Goal: Task Accomplishment & Management: Manage account settings

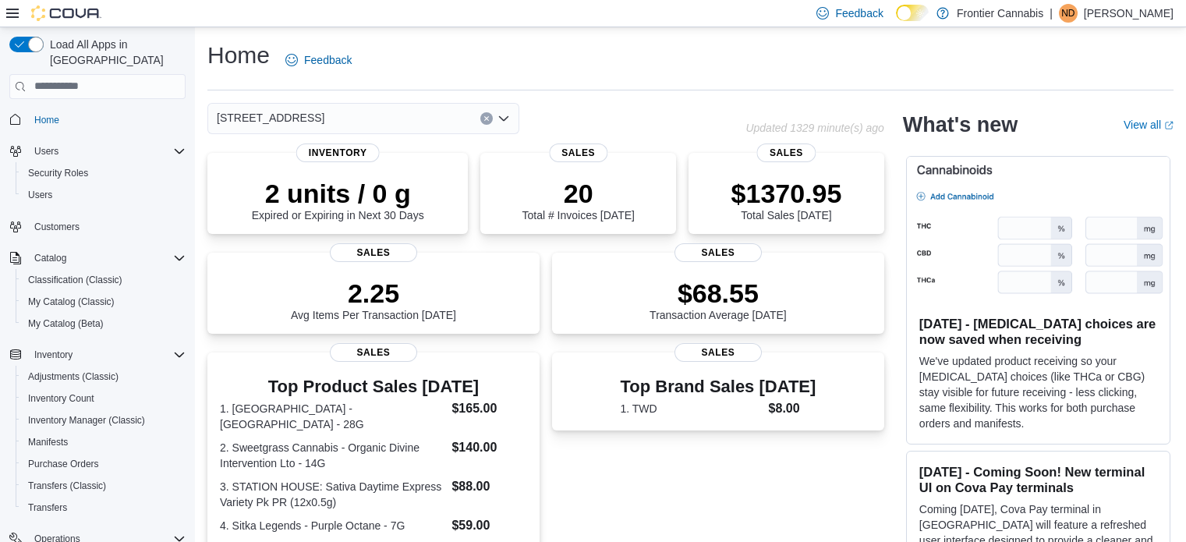
click at [757, 189] on p "$1370.95" at bounding box center [786, 193] width 111 height 31
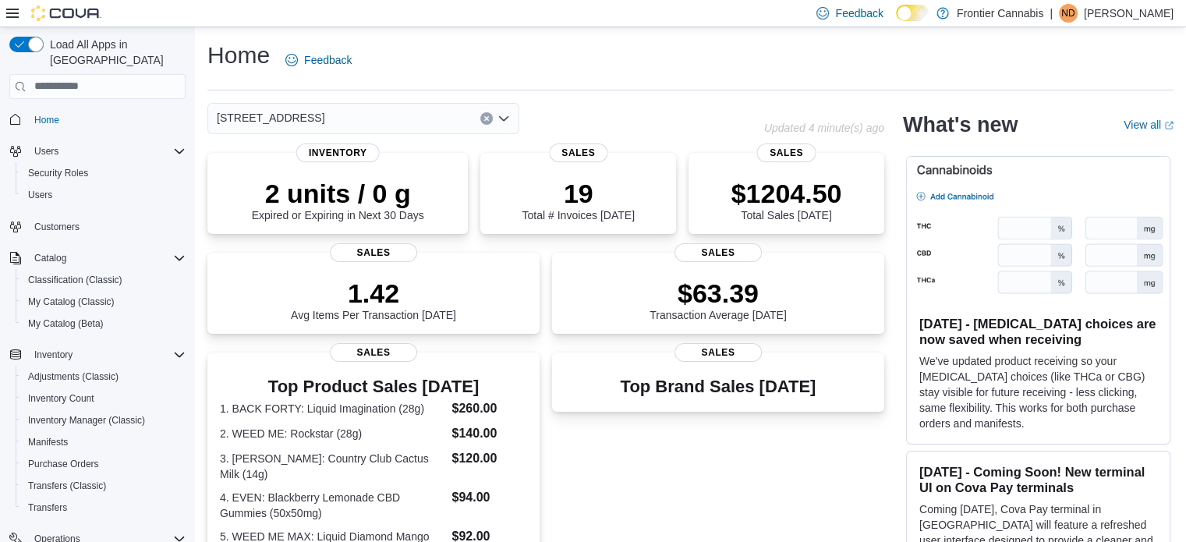
click at [507, 118] on icon "Open list of options" at bounding box center [503, 117] width 9 height 5
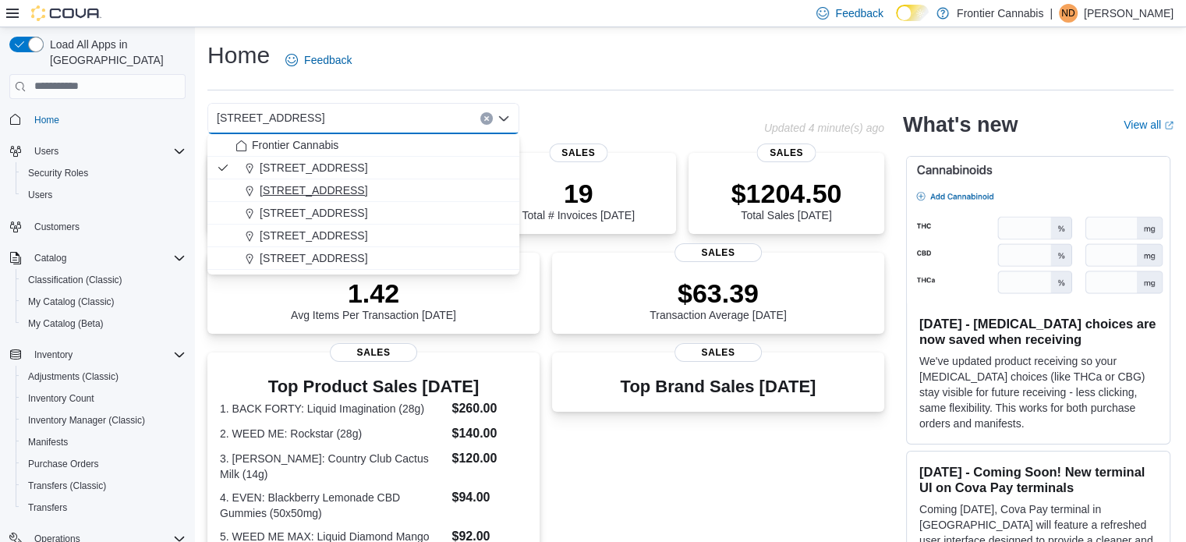
click at [312, 188] on span "[STREET_ADDRESS]" at bounding box center [314, 190] width 108 height 16
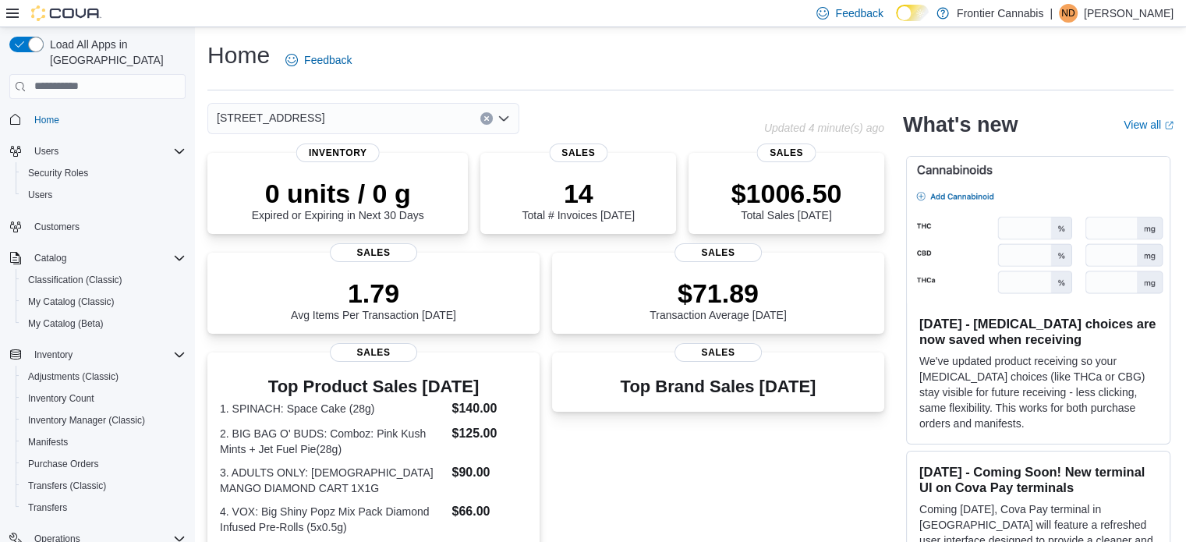
click at [505, 116] on icon "Open list of options" at bounding box center [504, 118] width 12 height 12
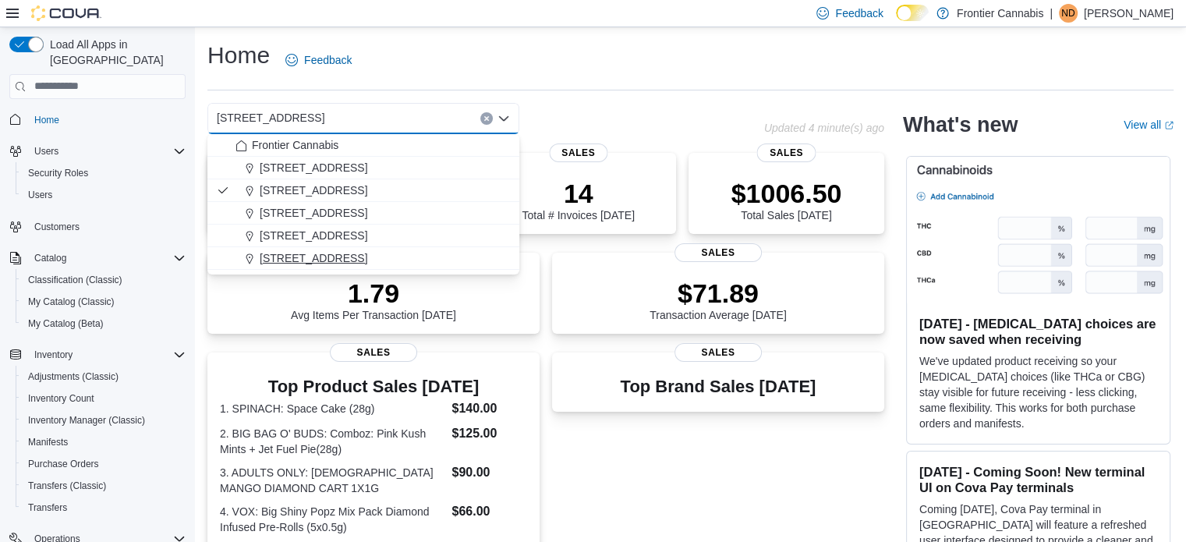
click at [367, 259] on span "[STREET_ADDRESS]" at bounding box center [314, 258] width 108 height 16
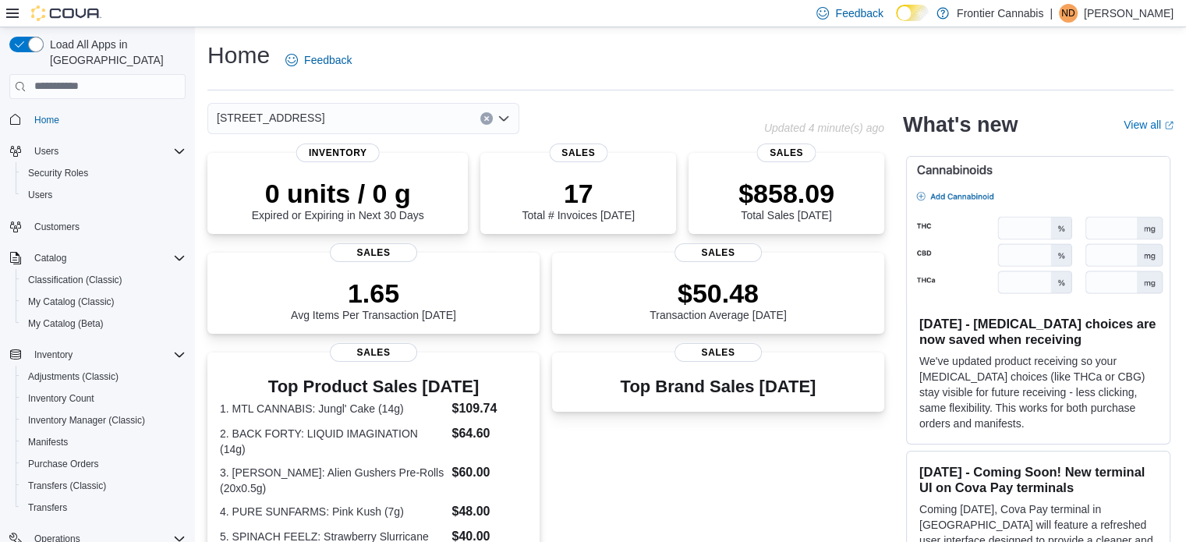
click at [503, 118] on icon "Open list of options" at bounding box center [504, 118] width 12 height 12
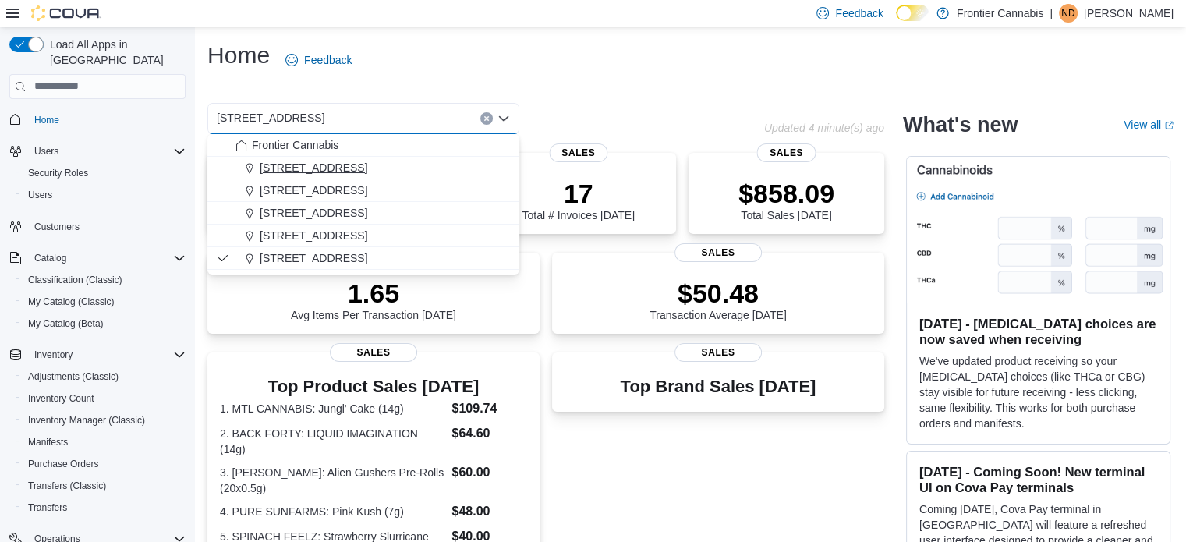
click at [333, 168] on span "101 Causeway Street" at bounding box center [314, 168] width 108 height 16
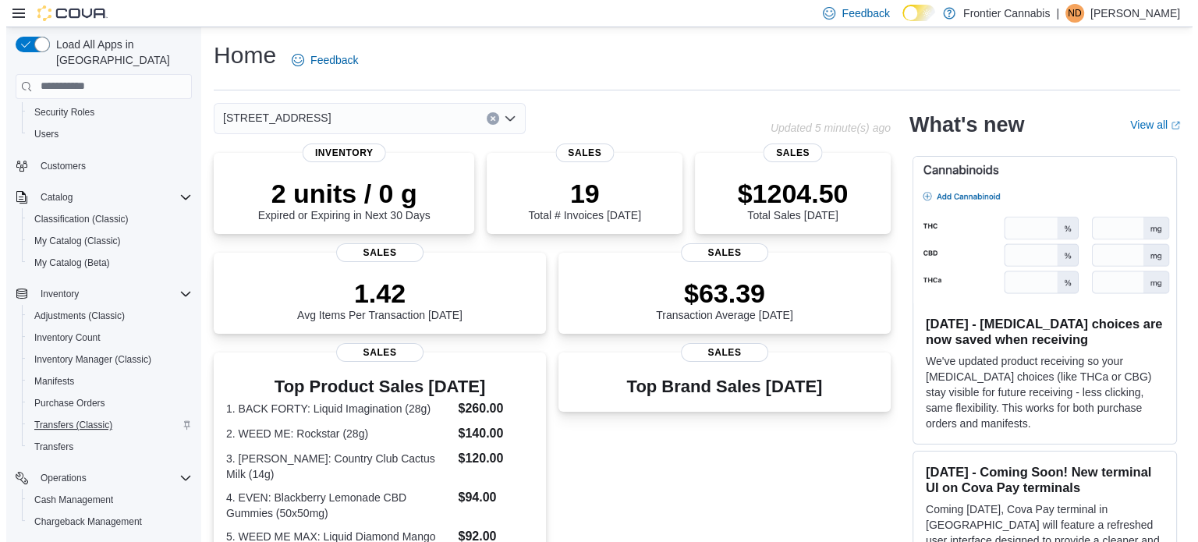
scroll to position [78, 0]
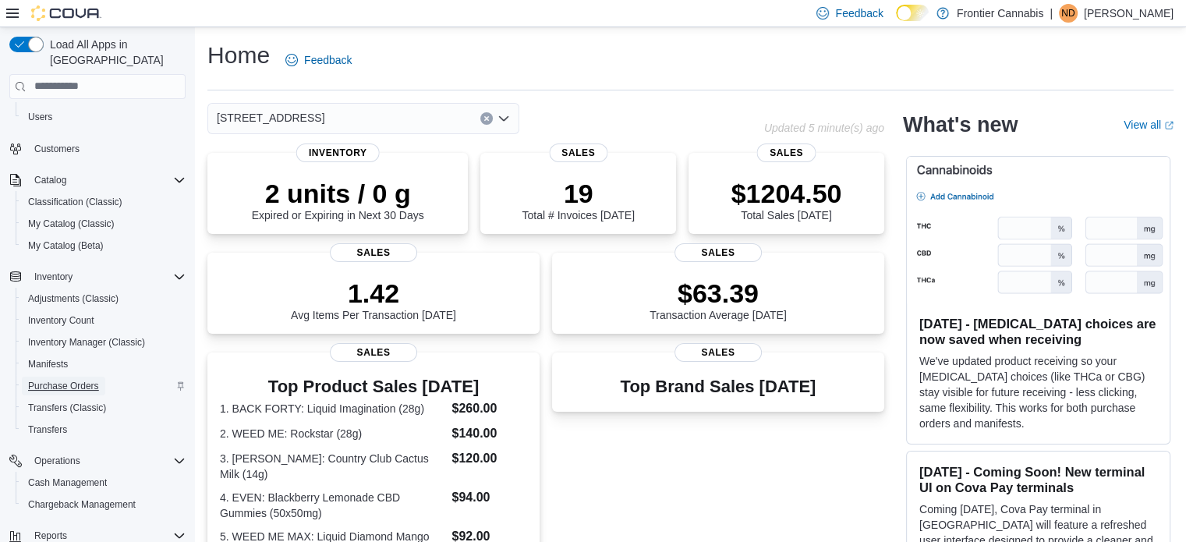
click at [87, 380] on span "Purchase Orders" at bounding box center [63, 386] width 71 height 12
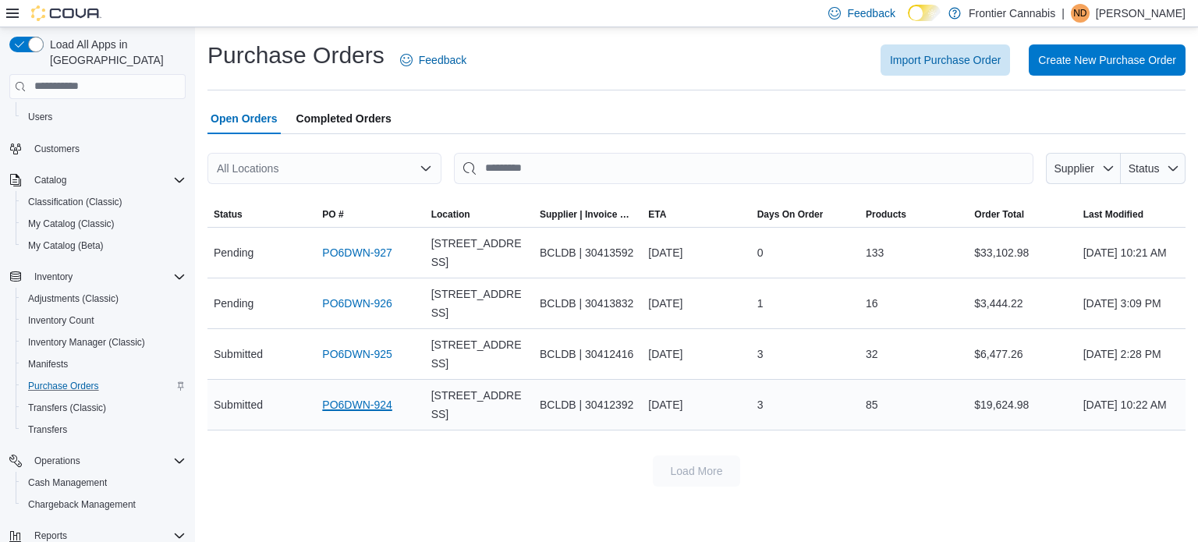
click at [377, 405] on link "PO6DWN-924" at bounding box center [356, 404] width 69 height 19
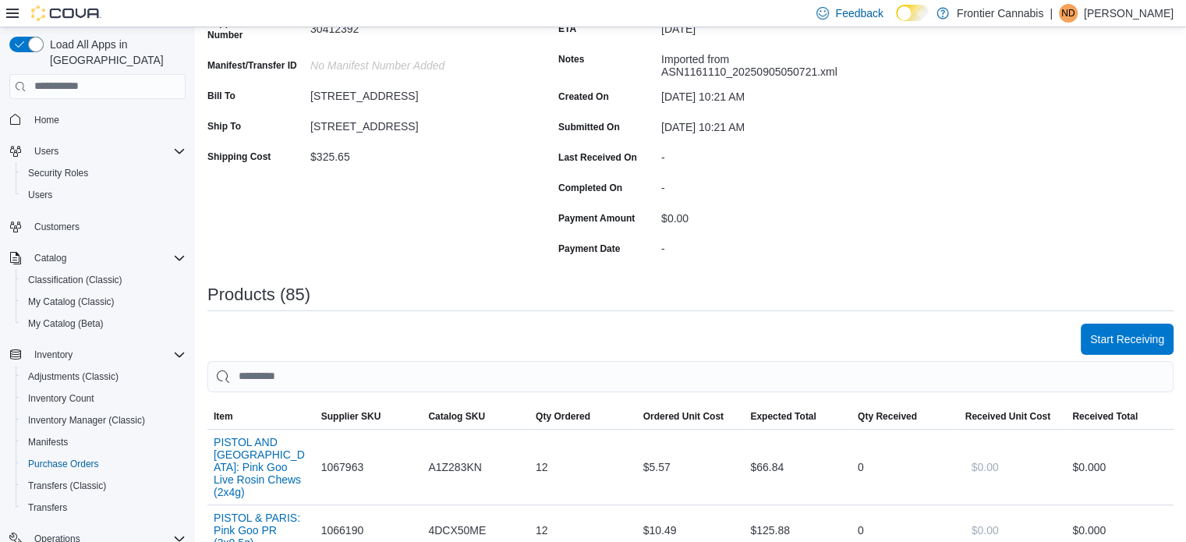
scroll to position [312, 0]
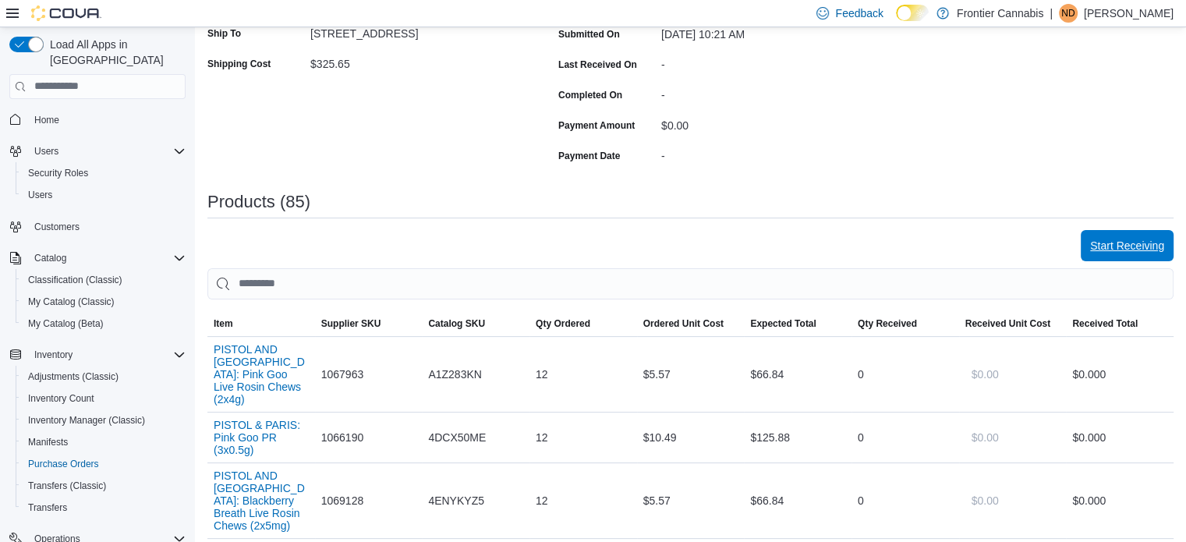
click at [1136, 242] on span "Start Receiving" at bounding box center [1127, 246] width 74 height 16
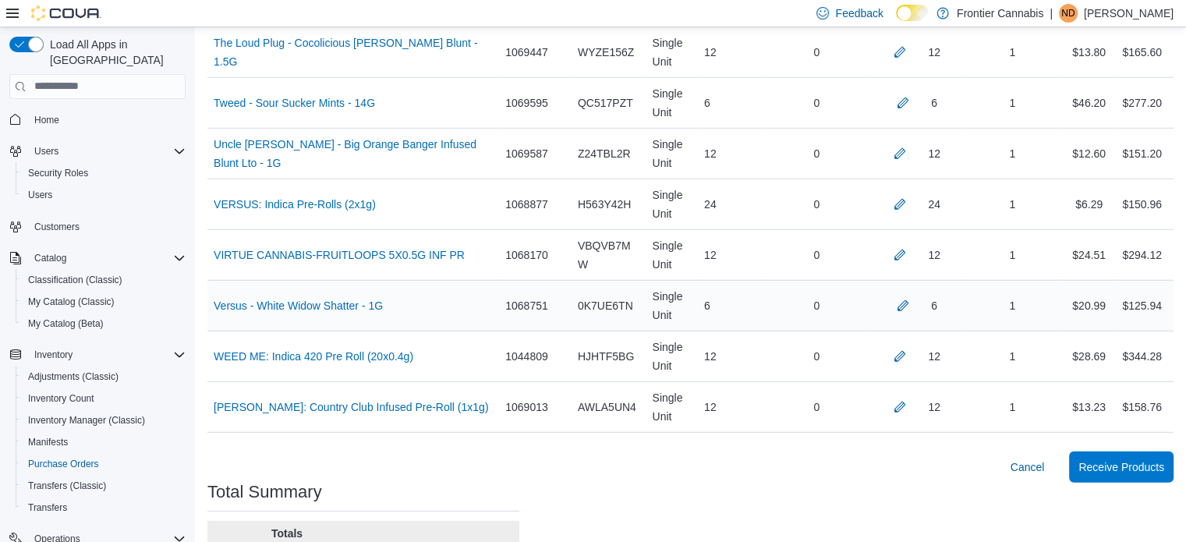
scroll to position [4490, 0]
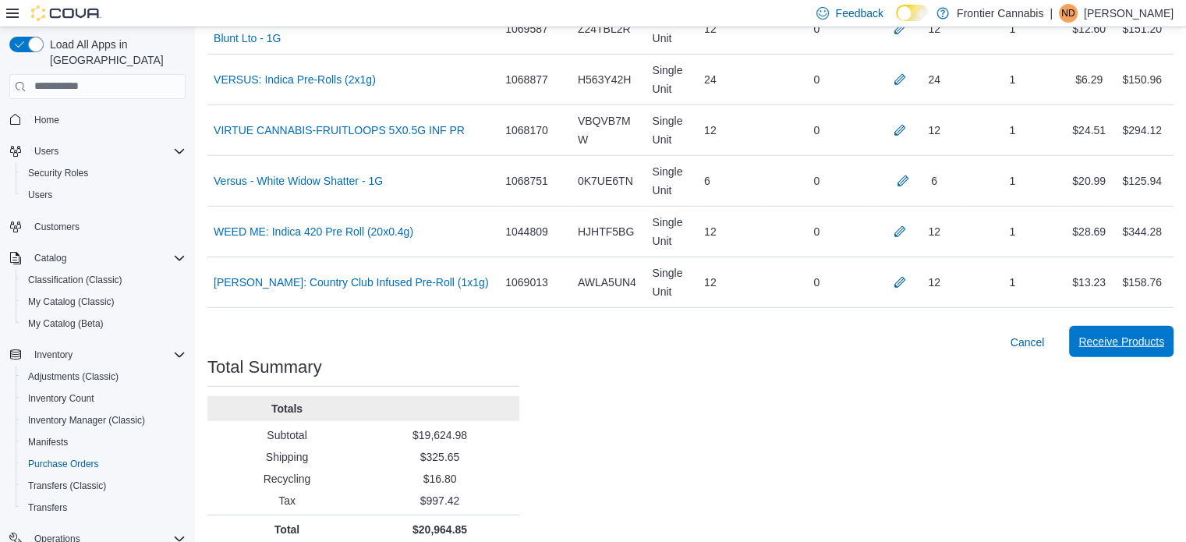
click at [1123, 334] on span "Receive Products" at bounding box center [1122, 342] width 86 height 16
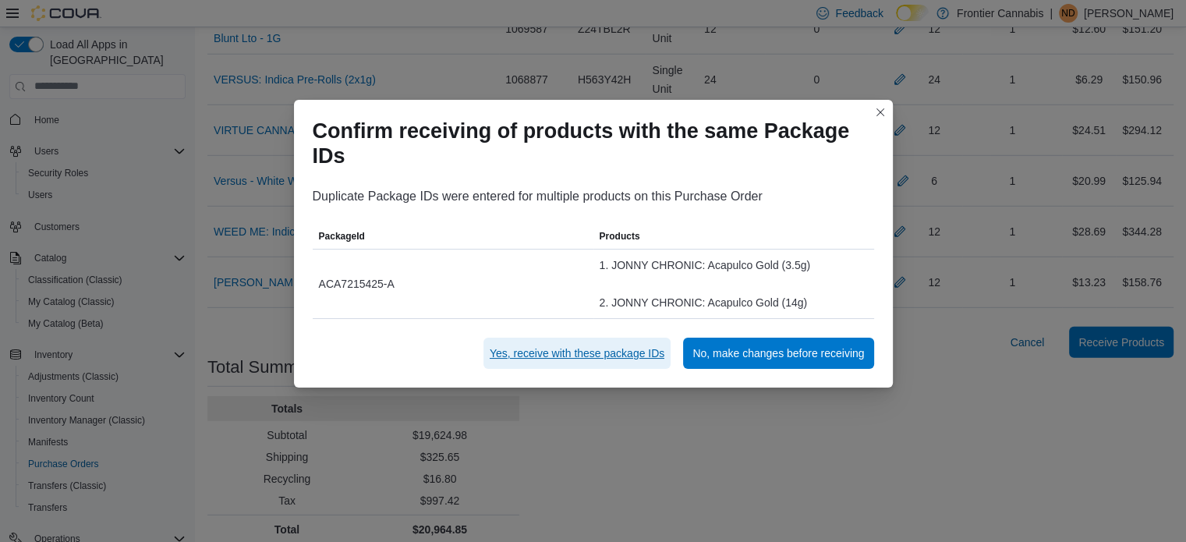
click at [629, 355] on span "Yes, receive with these package IDs" at bounding box center [577, 353] width 175 height 16
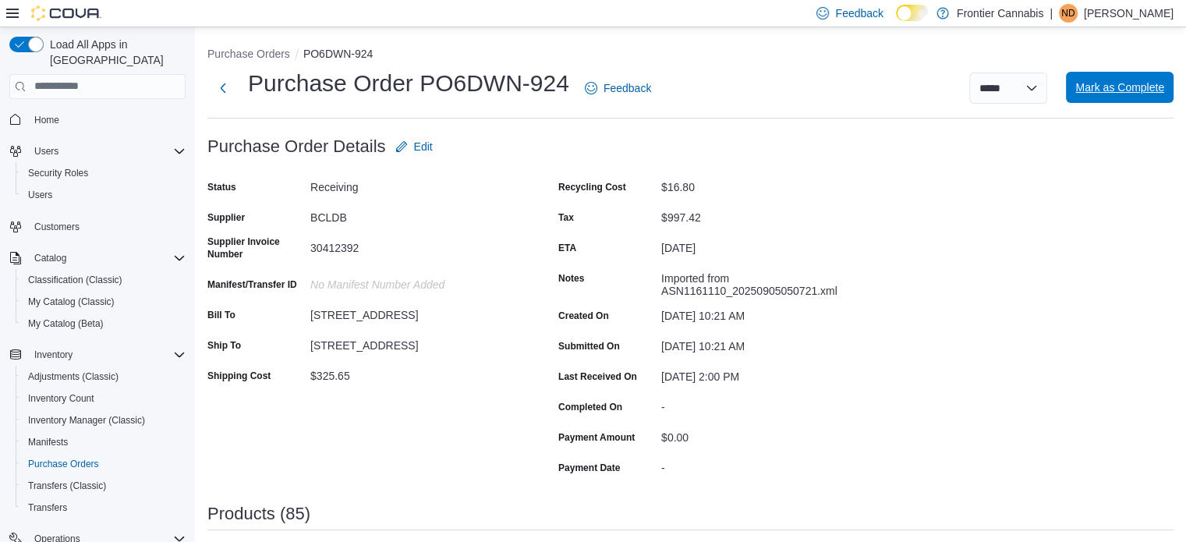
click at [1122, 93] on span "Mark as Complete" at bounding box center [1119, 88] width 89 height 16
